Goal: Task Accomplishment & Management: Use online tool/utility

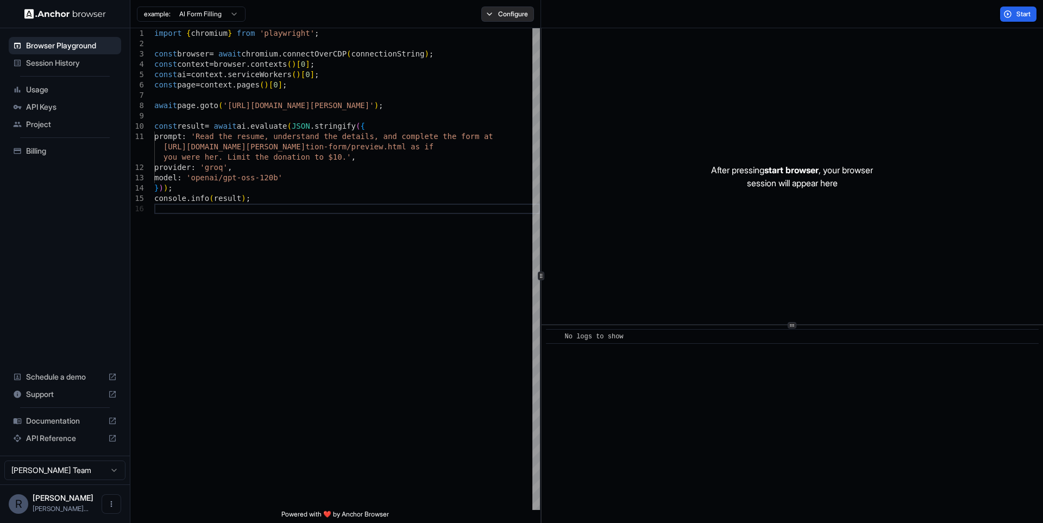
click at [495, 10] on button "Configure" at bounding box center [507, 14] width 53 height 15
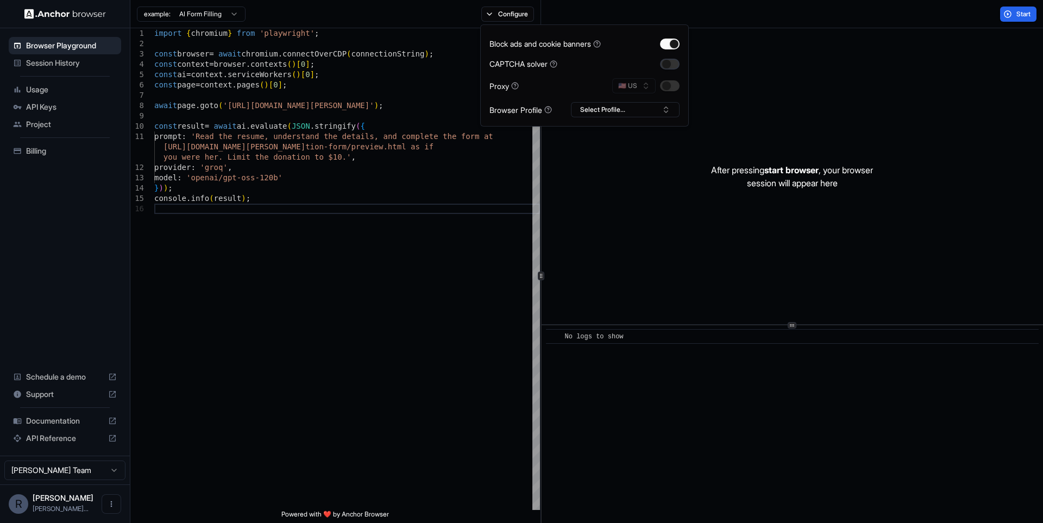
click at [671, 62] on button "button" at bounding box center [670, 64] width 20 height 11
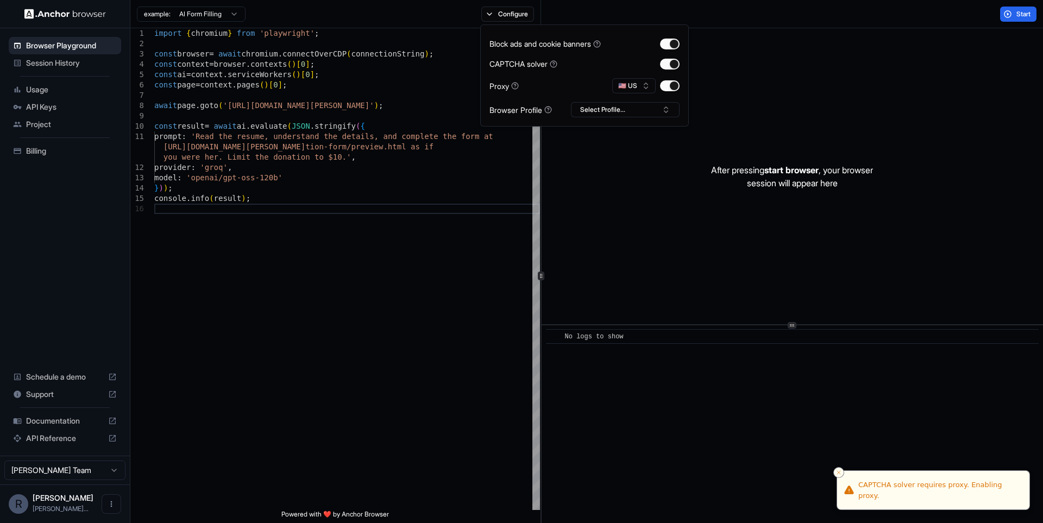
click at [631, 175] on div "After pressing start browser , your browser session will appear here" at bounding box center [792, 176] width 501 height 296
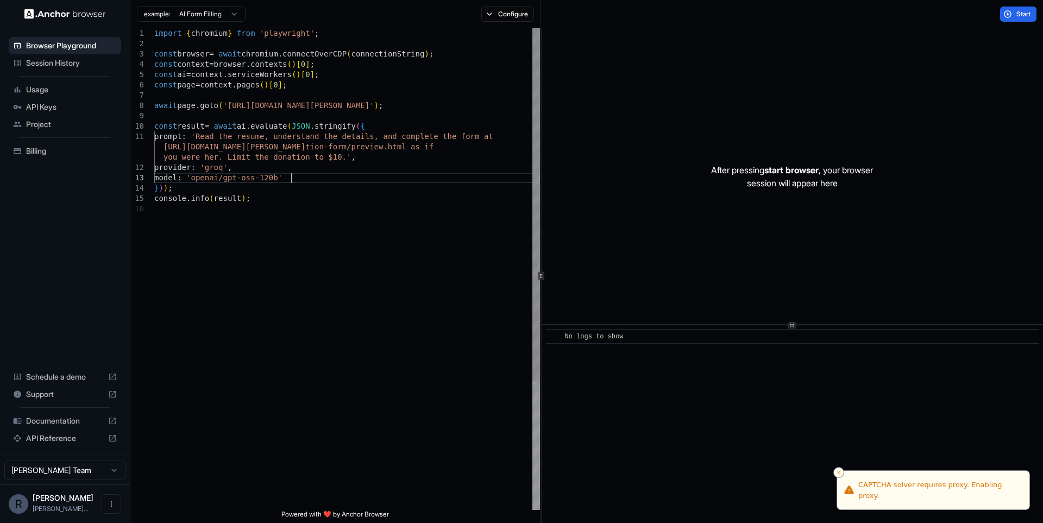
click at [423, 175] on div "import { chromium } from 'playwright' ; const browser = await chromium . connec…" at bounding box center [347, 356] width 386 height 657
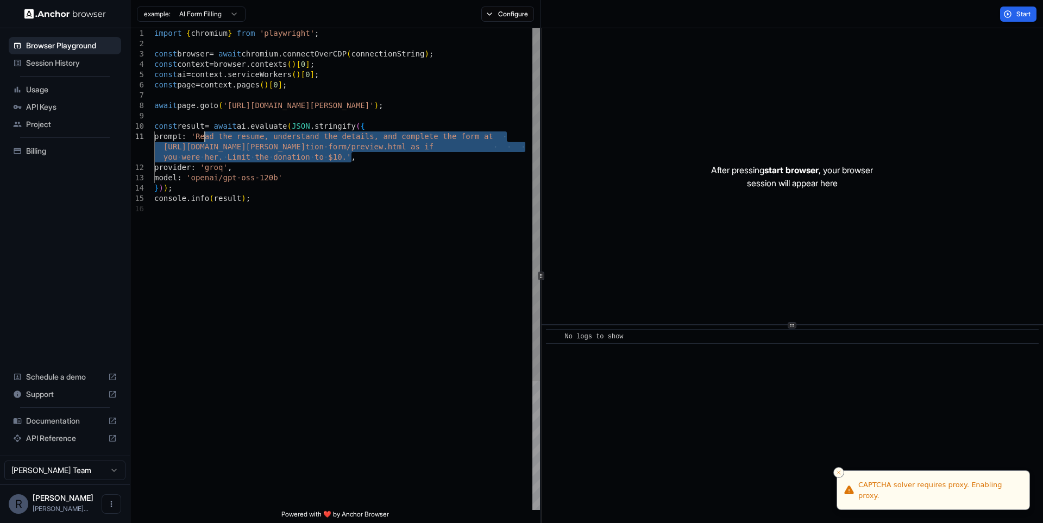
drag, startPoint x: 351, startPoint y: 159, endPoint x: 205, endPoint y: 139, distance: 147.6
click at [205, 139] on div "import { chromium } from 'playwright' ; const browser = await chromium . connec…" at bounding box center [347, 356] width 386 height 657
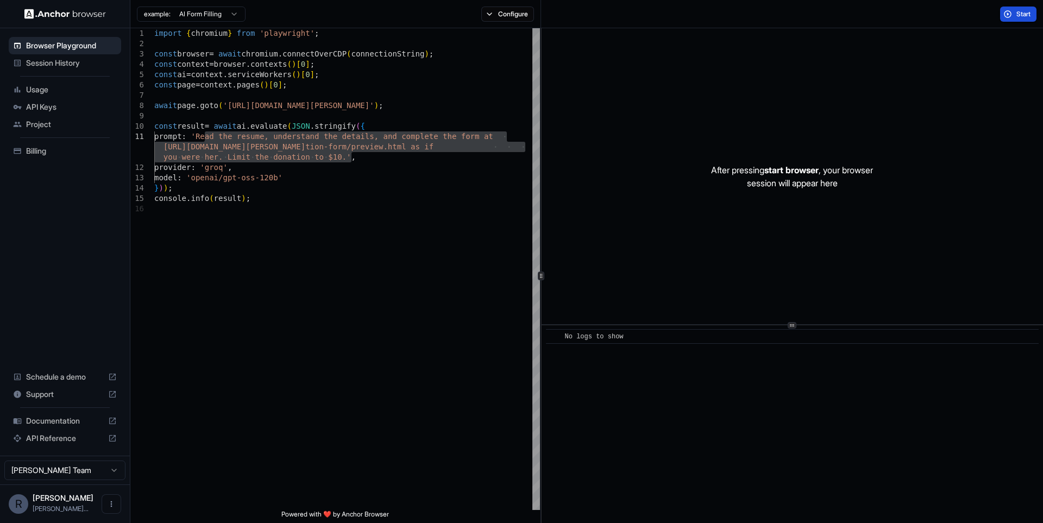
click at [1009, 21] on button "Start" at bounding box center [1018, 14] width 36 height 15
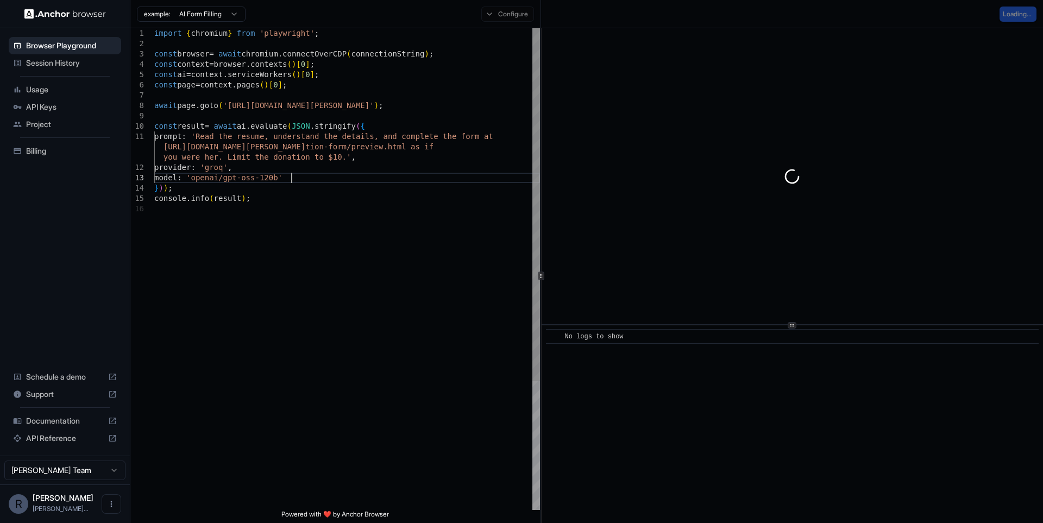
click at [387, 175] on div "import { chromium } from 'playwright' ; const browser = await chromium . connec…" at bounding box center [347, 356] width 386 height 657
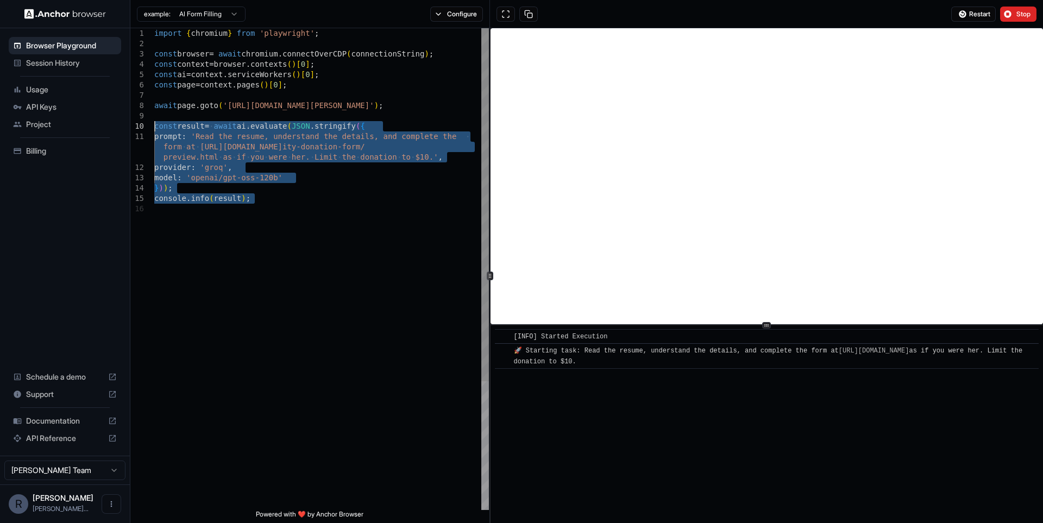
drag, startPoint x: 313, startPoint y: 213, endPoint x: 141, endPoint y: 121, distance: 195.6
click at [154, 121] on div "import { chromium } from 'playwright' ; const browser = await chromium . connec…" at bounding box center [321, 356] width 335 height 657
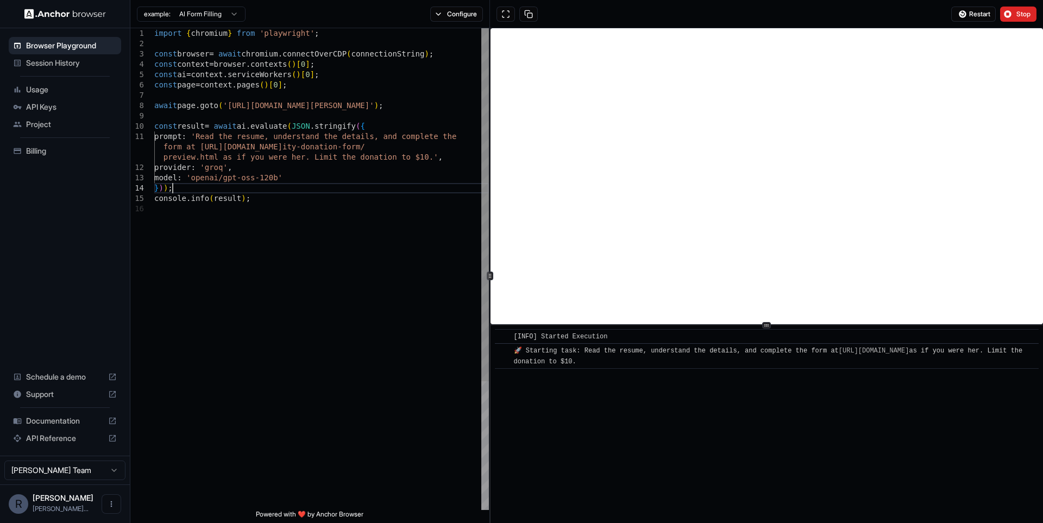
click at [273, 185] on div "import { chromium } from 'playwright' ; const browser = await chromium . connec…" at bounding box center [321, 356] width 335 height 657
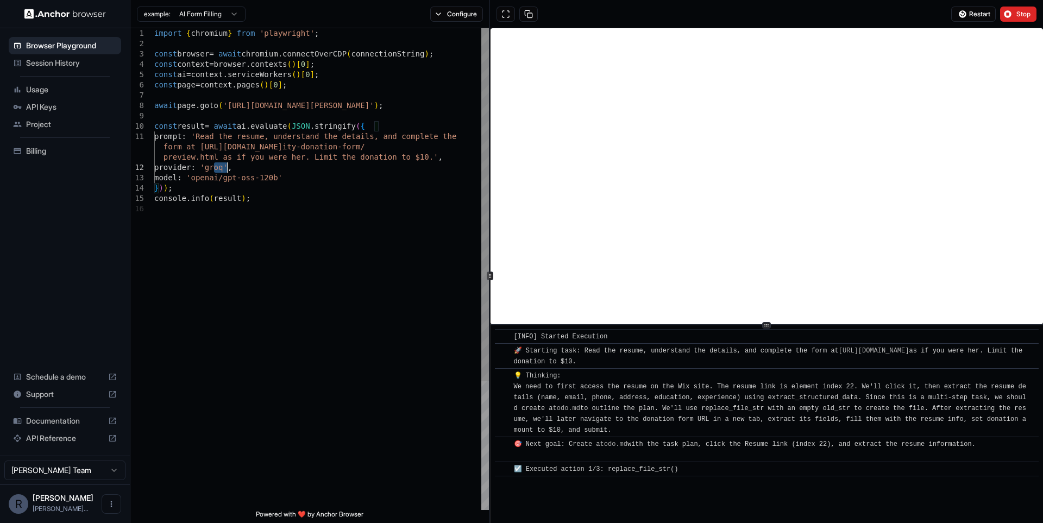
drag, startPoint x: 216, startPoint y: 168, endPoint x: 228, endPoint y: 171, distance: 12.7
click at [228, 171] on div "import { chromium } from 'playwright' ; const browser = await chromium . connec…" at bounding box center [321, 356] width 335 height 657
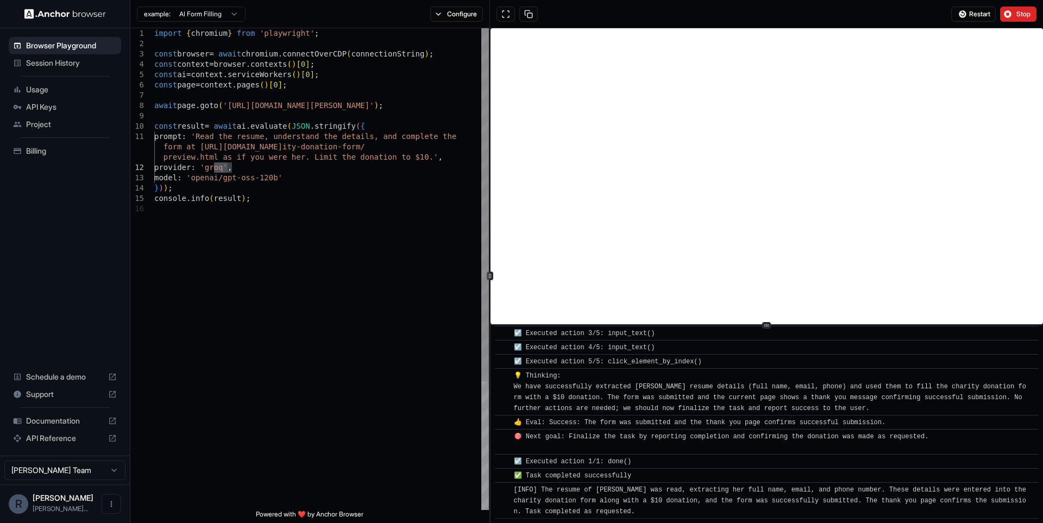
scroll to position [464, 0]
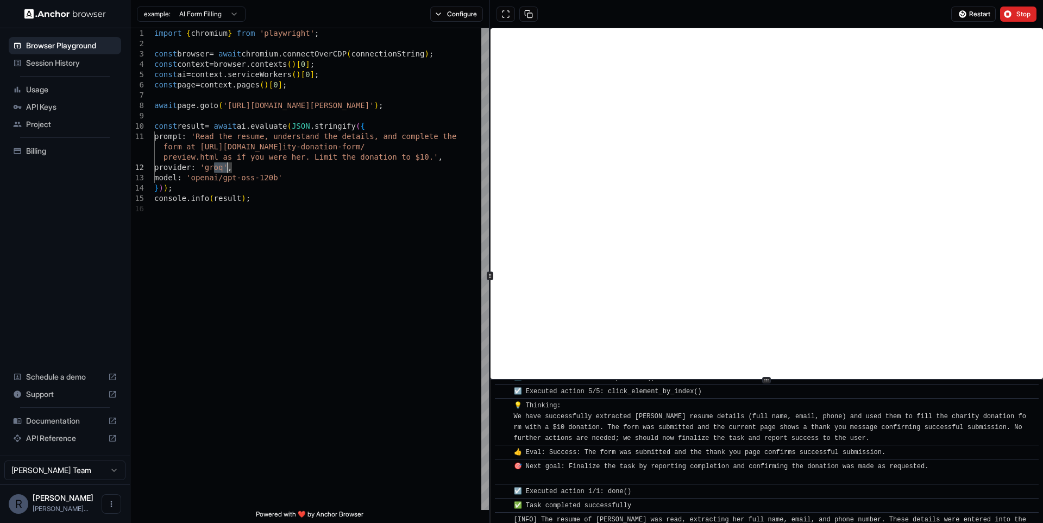
click at [744, 380] on div at bounding box center [766, 380] width 552 height 1
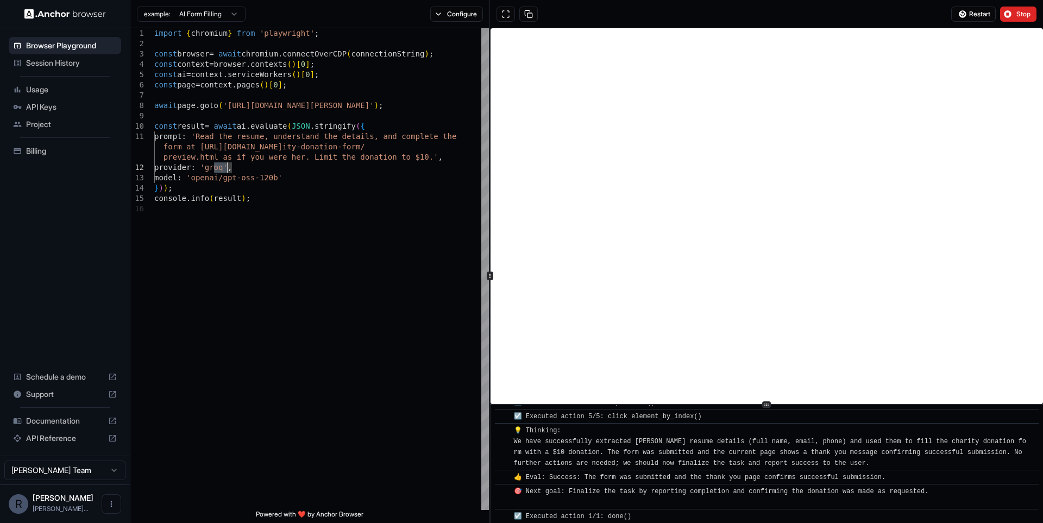
click at [770, 402] on div at bounding box center [766, 404] width 9 height 7
click at [337, 191] on div "import { chromium } from 'playwright' ; const browser = await chromium . connec…" at bounding box center [321, 356] width 335 height 657
click at [236, 323] on div "import { chromium } from 'playwright' ; const browser = await chromium . connec…" at bounding box center [321, 356] width 335 height 657
click at [68, 103] on span "API Keys" at bounding box center [71, 107] width 91 height 11
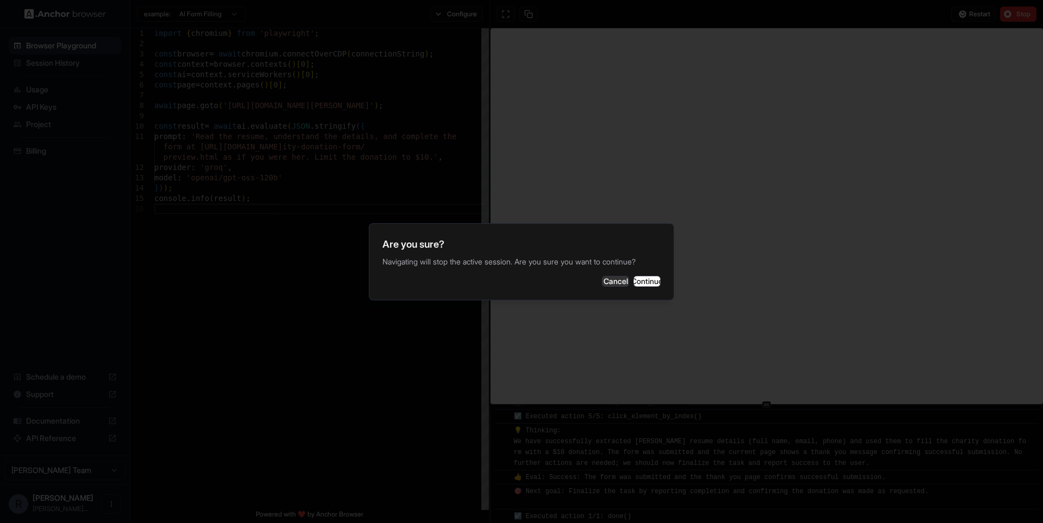
click at [77, 94] on div at bounding box center [521, 261] width 1043 height 523
click at [602, 278] on button "Cancel" at bounding box center [615, 281] width 27 height 11
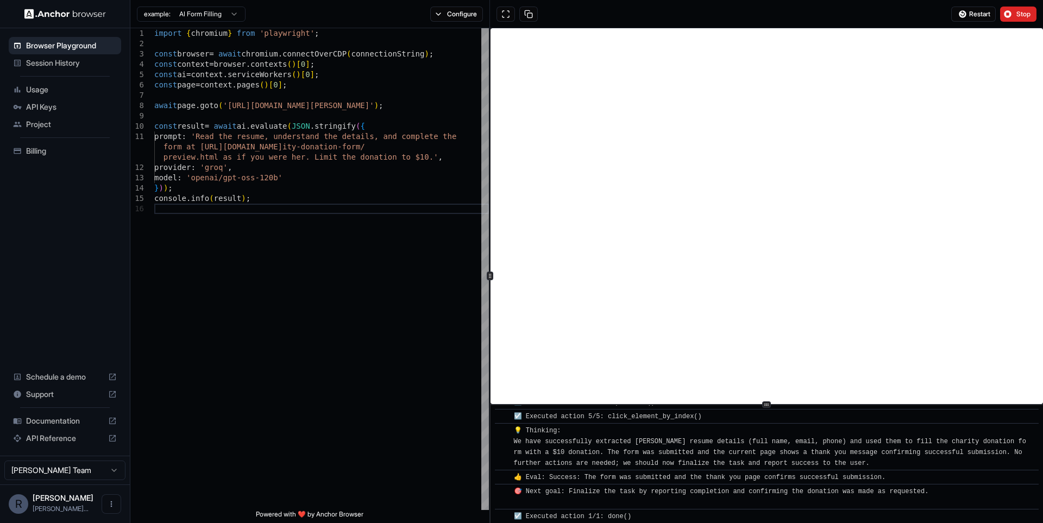
click at [58, 82] on div "Usage" at bounding box center [65, 89] width 112 height 17
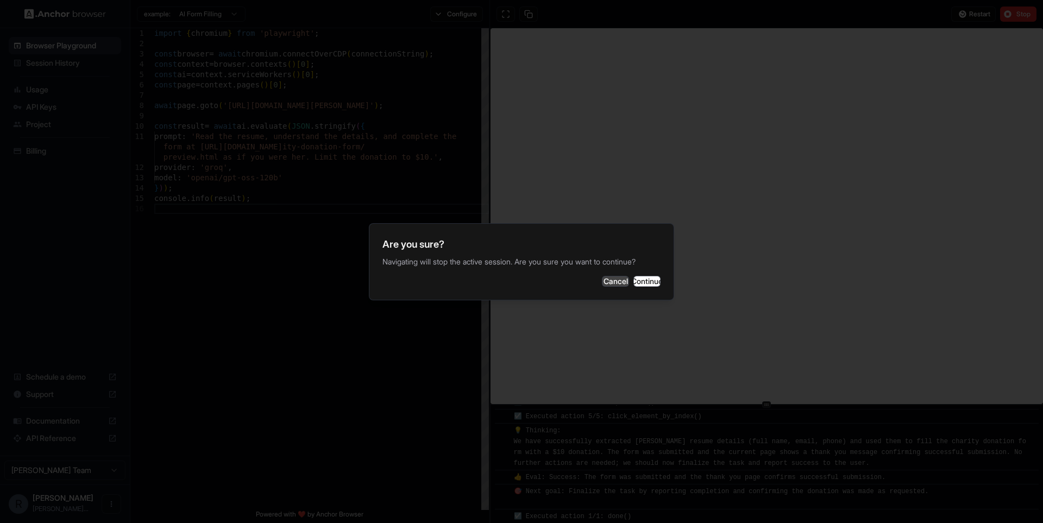
click at [602, 286] on button "Cancel" at bounding box center [615, 281] width 27 height 11
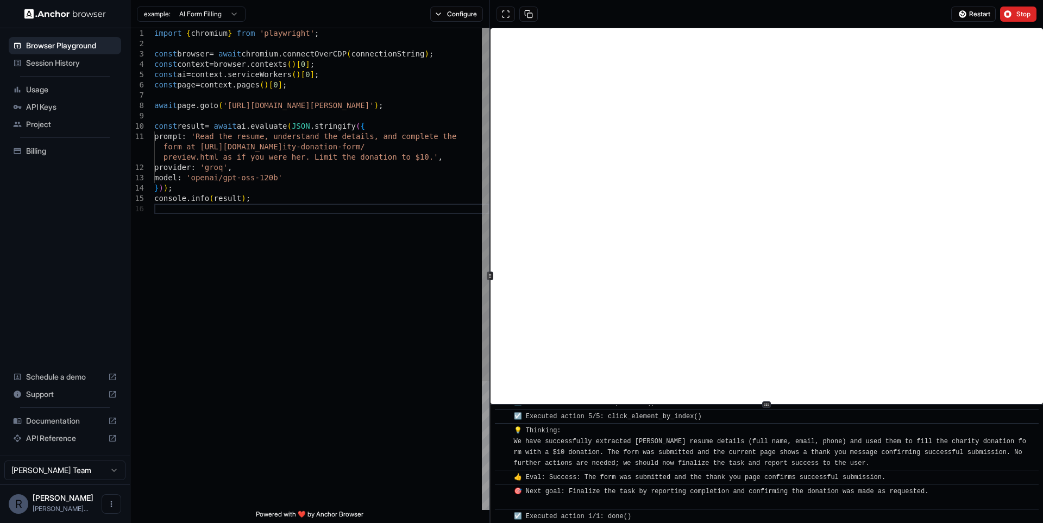
click at [329, 175] on div "import { chromium } from 'playwright' ; const browser = await chromium . connec…" at bounding box center [321, 356] width 335 height 657
drag, startPoint x: 370, startPoint y: 187, endPoint x: 451, endPoint y: 199, distance: 82.4
click at [410, 194] on div "import { chromium } from 'playwright' ; const browser = await chromium . connec…" at bounding box center [321, 356] width 335 height 657
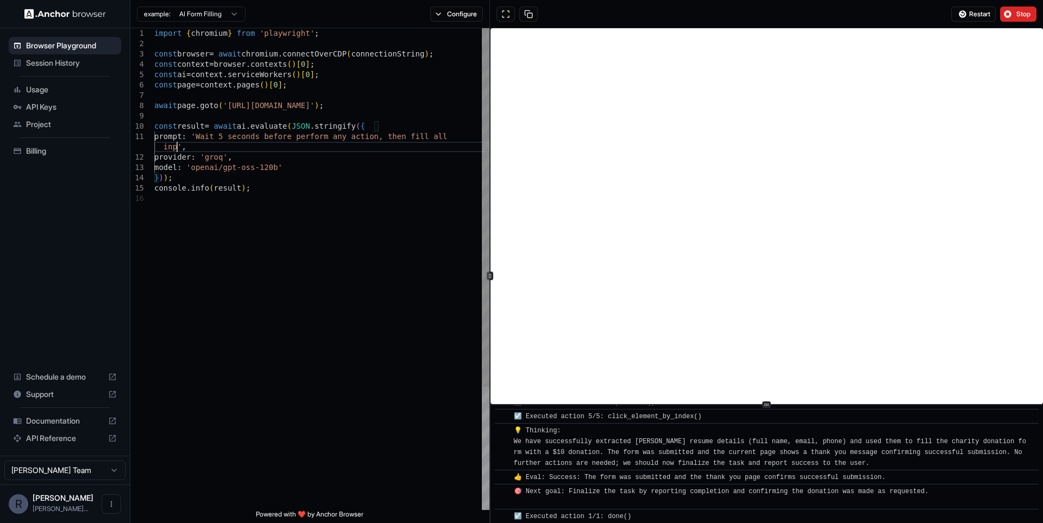
scroll to position [11, 0]
click at [488, 249] on div at bounding box center [486, 207] width 8 height 358
click at [352, 150] on div "import { chromium } from 'playwright' ; const browser = await chromium . connec…" at bounding box center [321, 351] width 335 height 647
click at [974, 13] on span "Restart" at bounding box center [979, 14] width 21 height 9
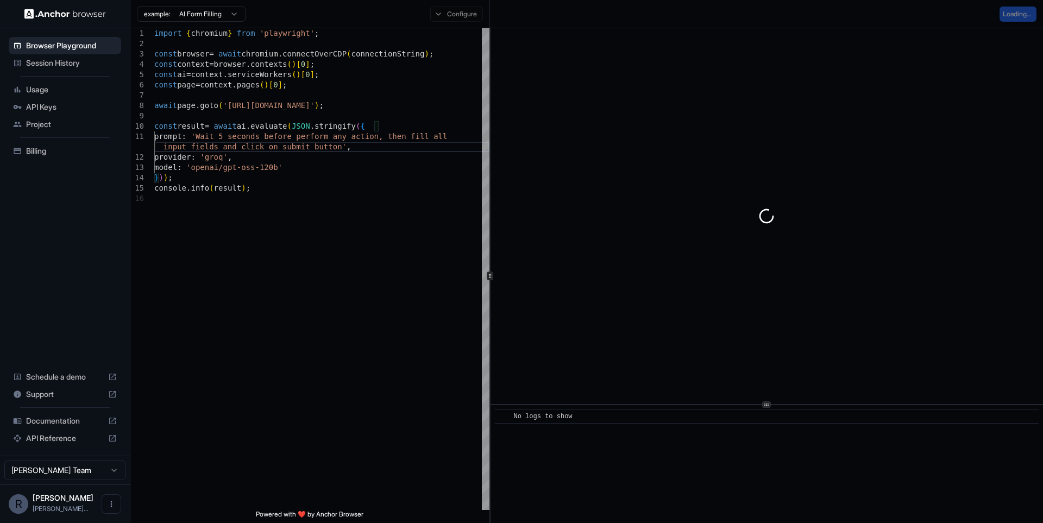
scroll to position [0, 0]
click at [316, 206] on div "import { chromium } from 'playwright' ; const browser = await chromium . connec…" at bounding box center [321, 351] width 335 height 647
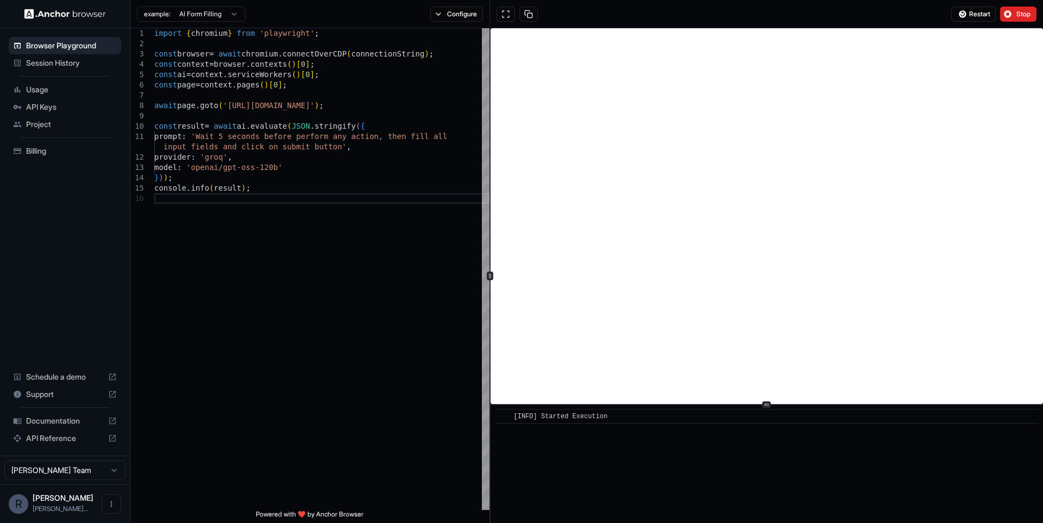
click at [104, 385] on div "Schedule a demo" at bounding box center [65, 376] width 112 height 17
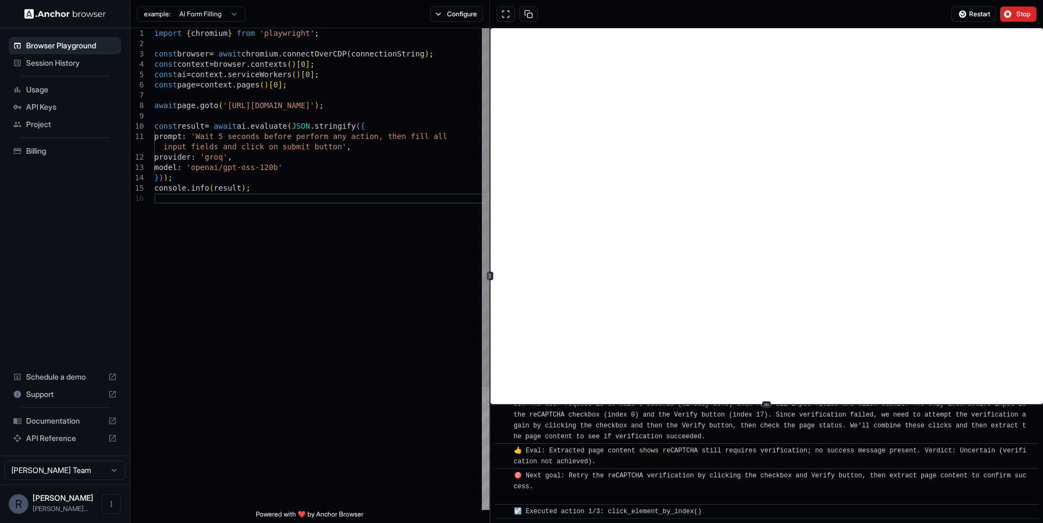
scroll to position [348, 0]
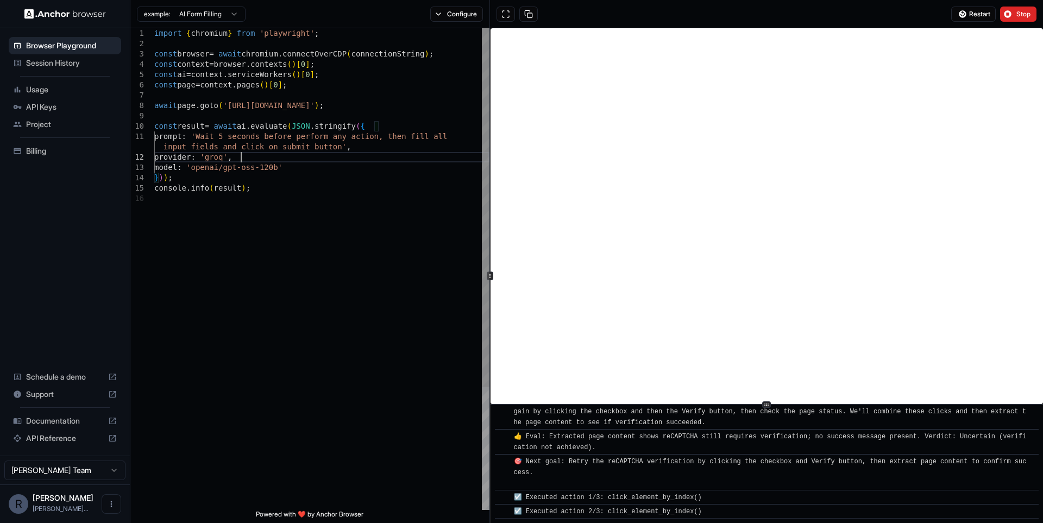
click at [354, 152] on div "import { chromium } from 'playwright' ; const browser = await chromium . connec…" at bounding box center [321, 351] width 335 height 647
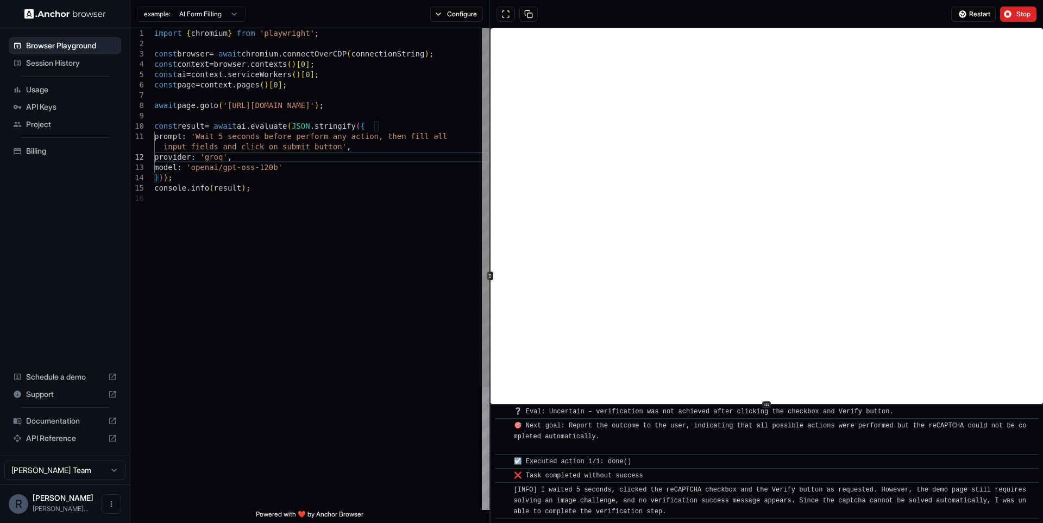
scroll to position [581, 0]
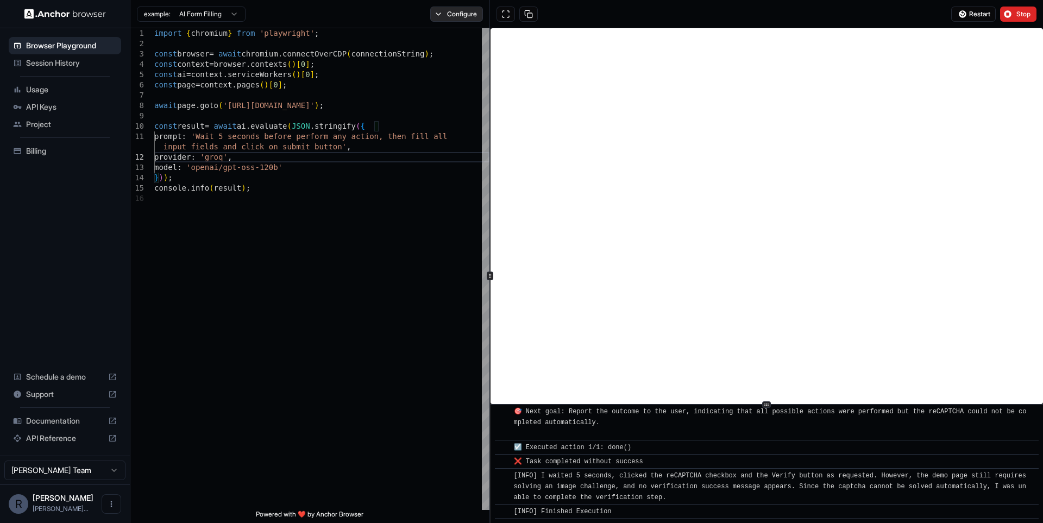
click at [458, 10] on button "Configure" at bounding box center [456, 14] width 53 height 15
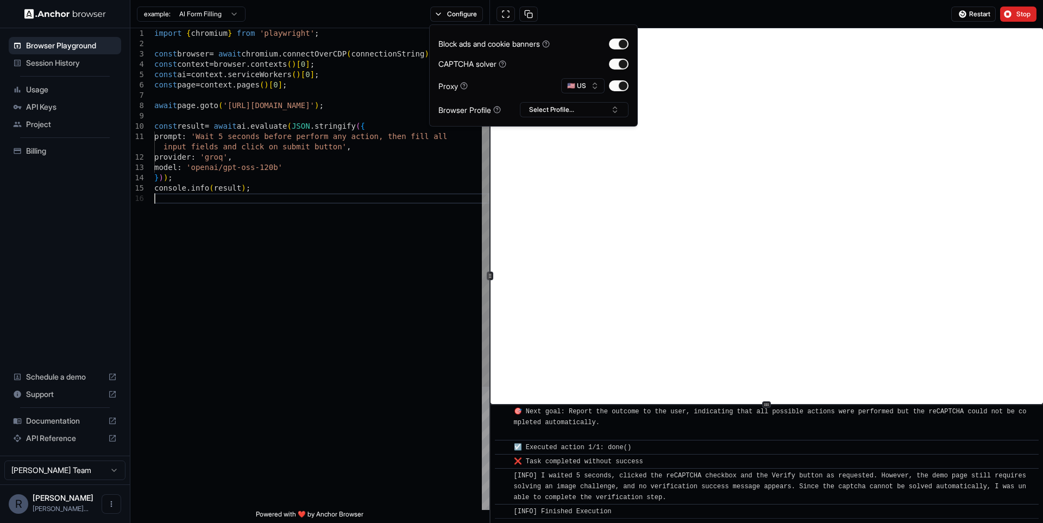
click at [442, 240] on div "import { chromium } from 'playwright' ; const browser = await chromium . connec…" at bounding box center [321, 351] width 335 height 647
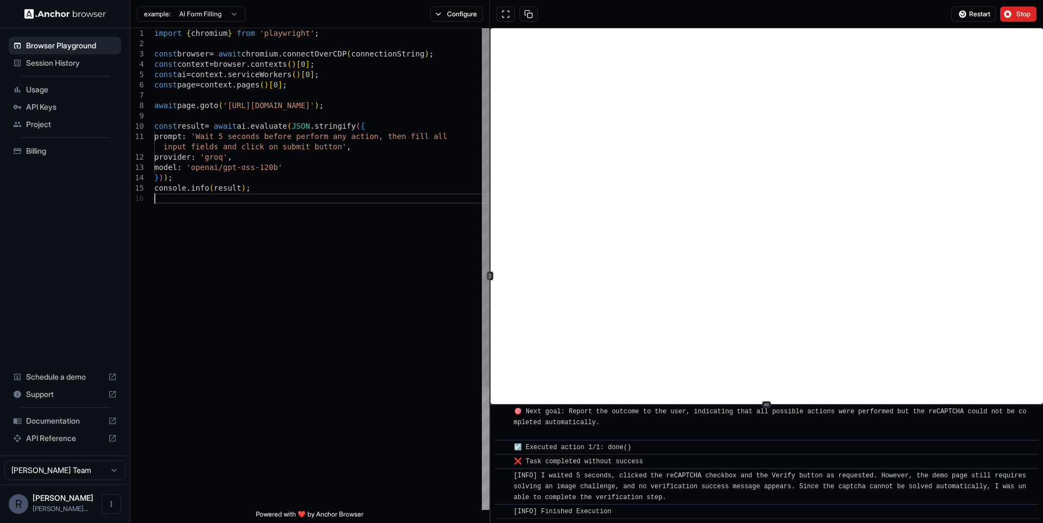
click at [373, 217] on div "import { chromium } from 'playwright' ; const browser = await chromium . connec…" at bounding box center [321, 351] width 335 height 647
click at [240, 225] on div "import { chromium } from 'playwright' ; const browser = await chromium . connec…" at bounding box center [321, 351] width 335 height 647
click at [347, 215] on div "import { chromium } from 'playwright' ; const browser = await chromium . connec…" at bounding box center [321, 351] width 335 height 647
click at [48, 103] on span "API Keys" at bounding box center [71, 107] width 91 height 11
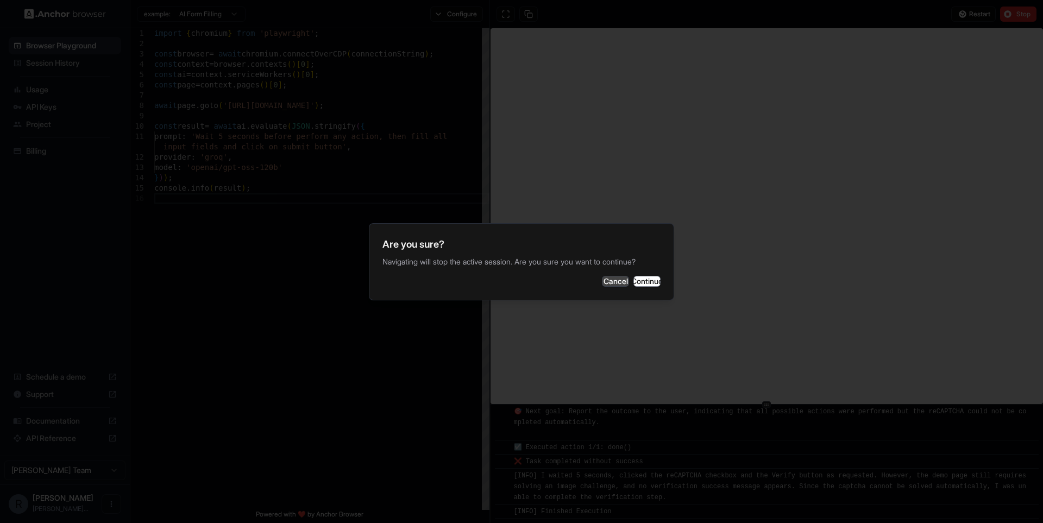
click at [602, 287] on button "Cancel" at bounding box center [615, 281] width 27 height 11
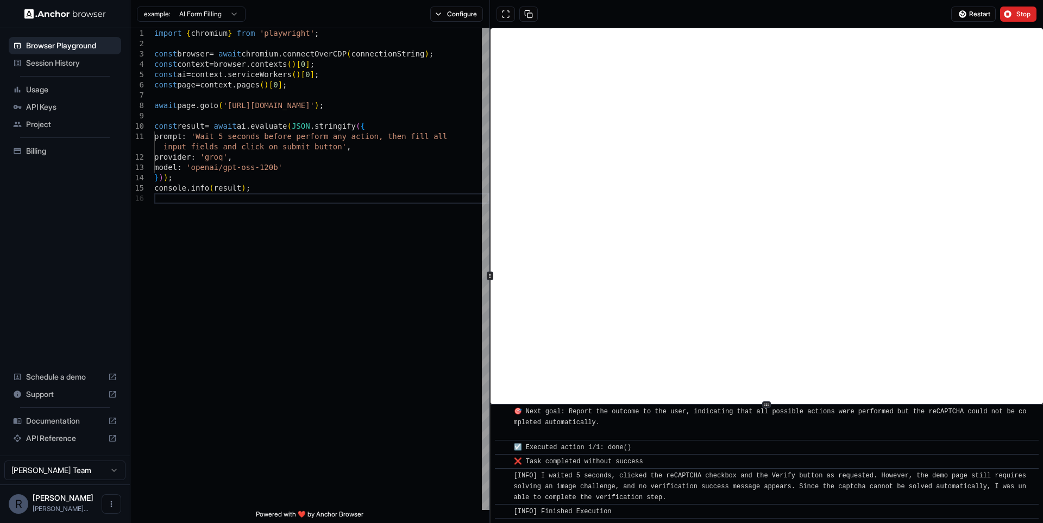
click at [44, 82] on div "Usage" at bounding box center [65, 89] width 112 height 17
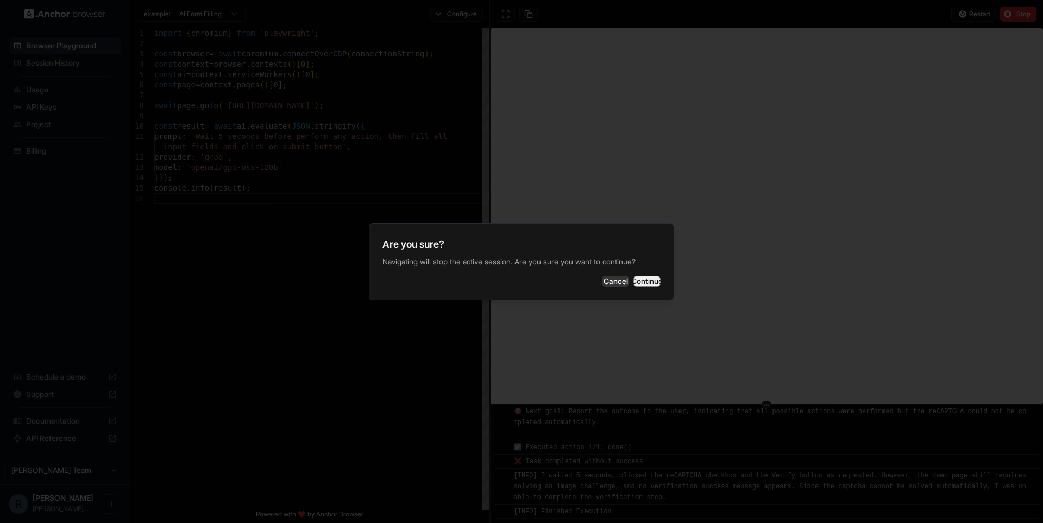
click at [653, 285] on button "Continue" at bounding box center [646, 281] width 27 height 11
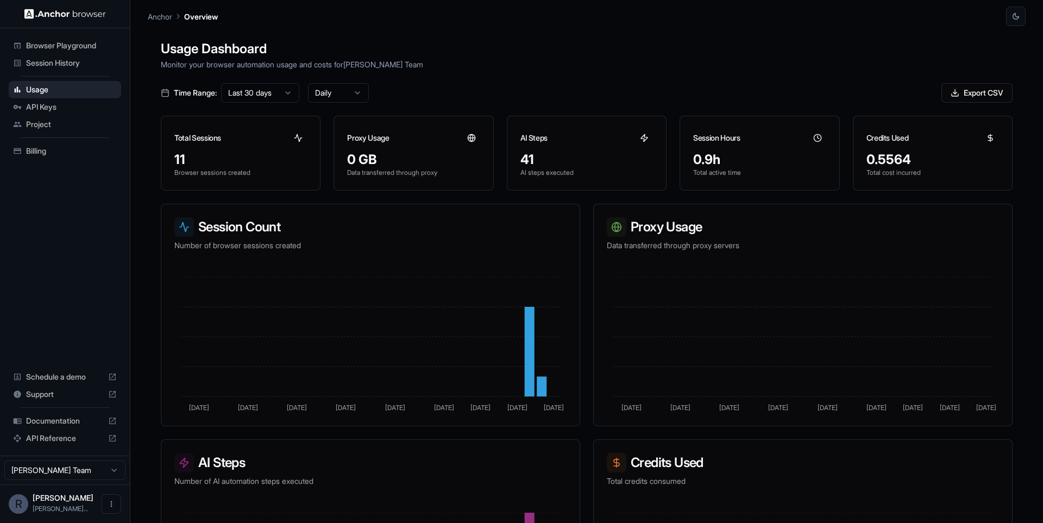
click at [739, 60] on p "Monitor your browser automation usage and costs for [PERSON_NAME] Team" at bounding box center [587, 64] width 852 height 11
